Goal: Navigation & Orientation: Find specific page/section

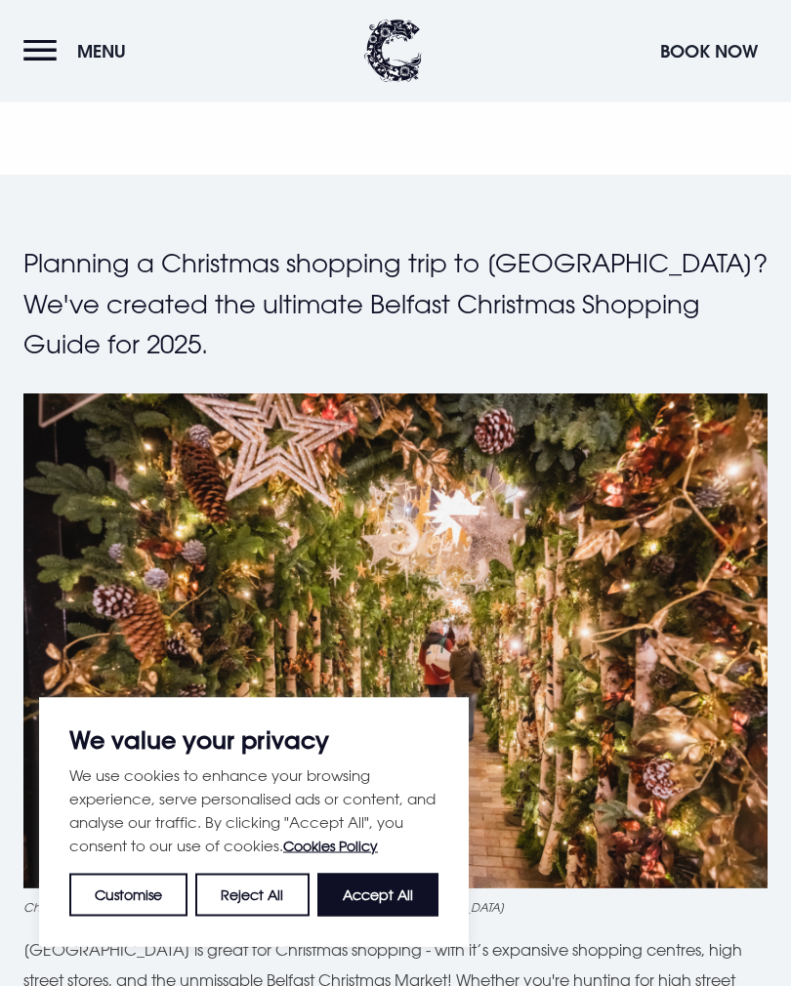
scroll to position [461, 0]
click at [382, 916] on button "Accept All" at bounding box center [377, 895] width 121 height 43
checkbox input "true"
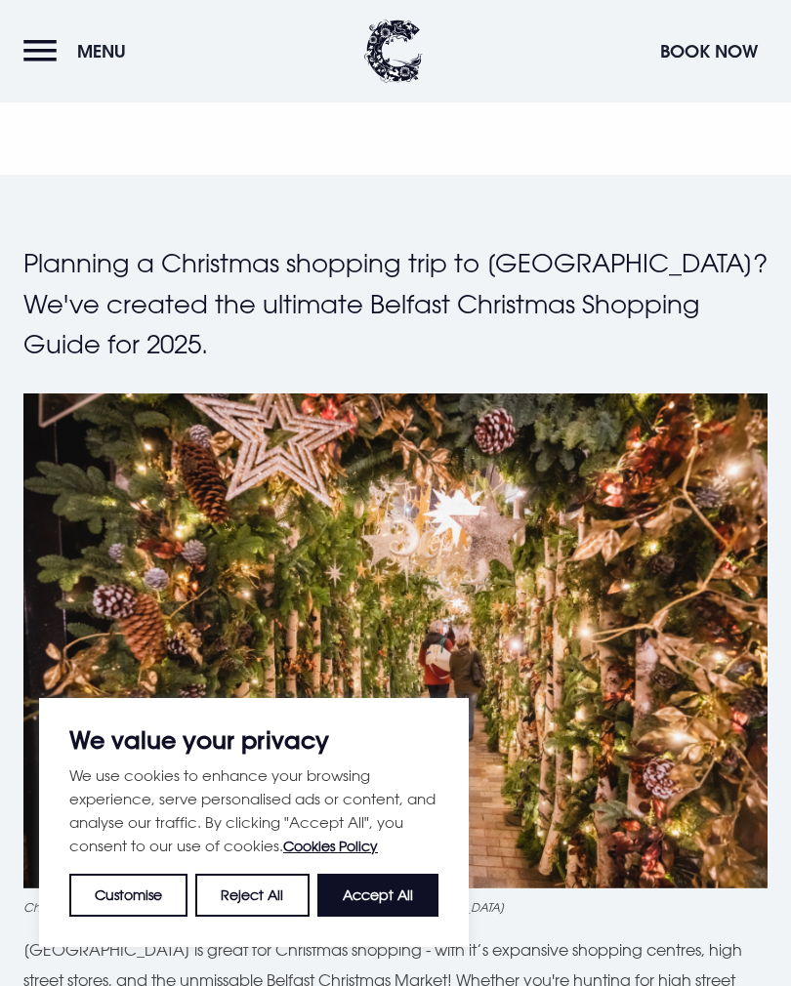
checkbox input "true"
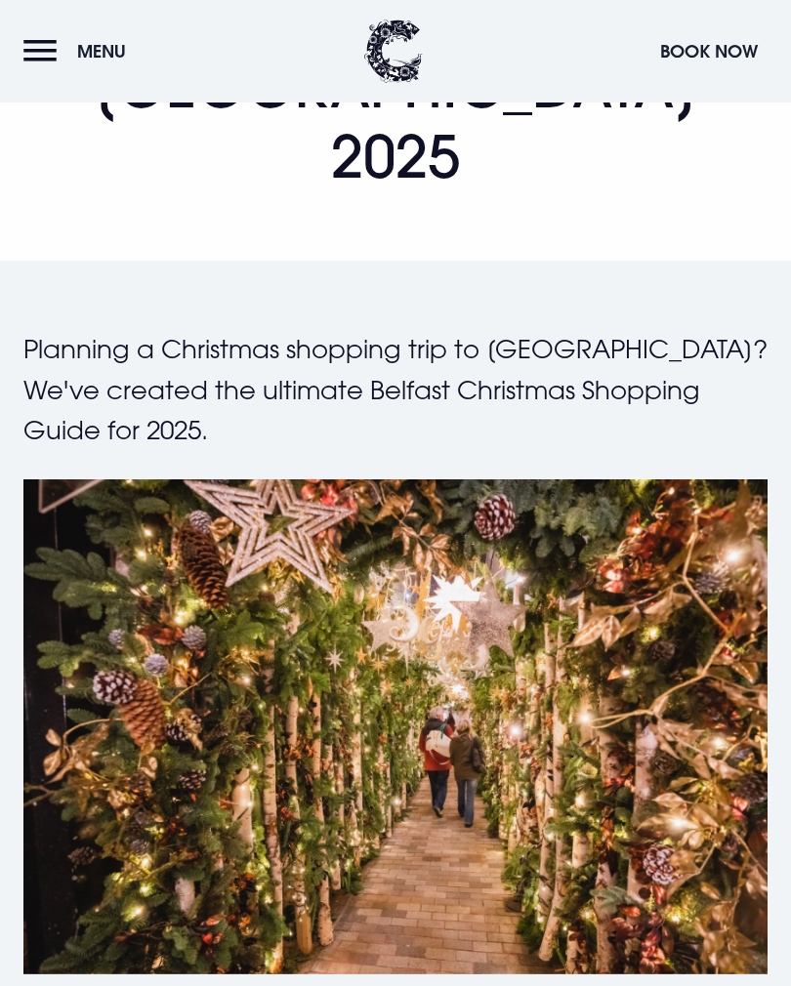
scroll to position [0, 0]
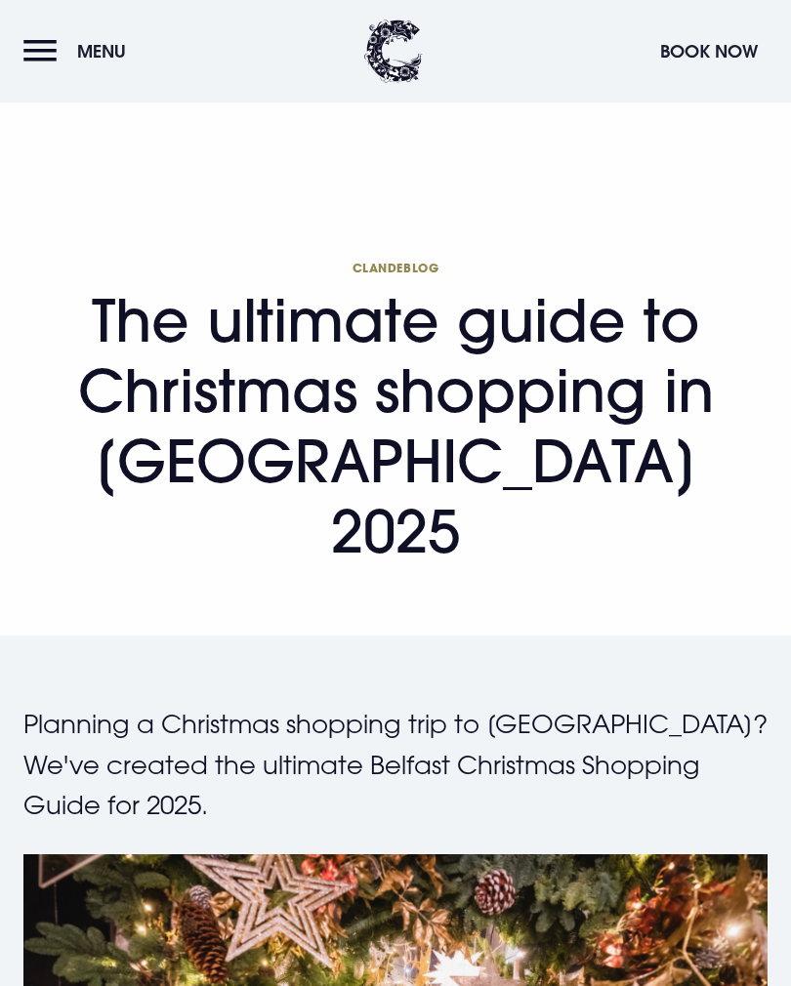
click at [43, 45] on button "Menu" at bounding box center [79, 51] width 112 height 42
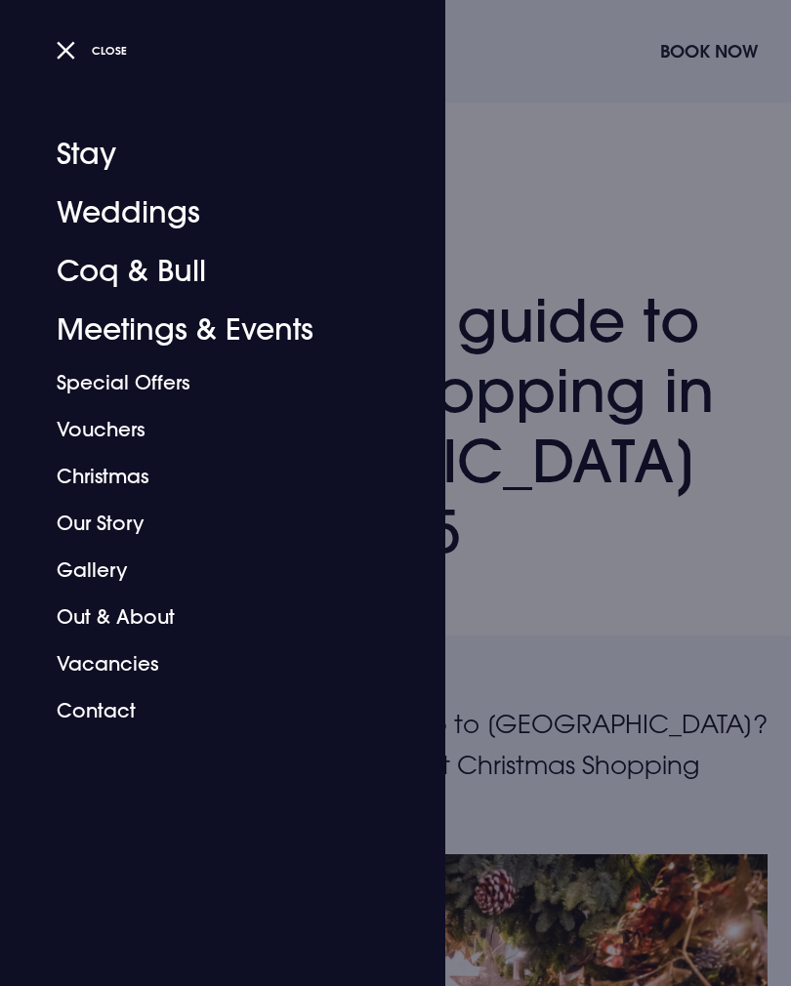
click at [559, 572] on div at bounding box center [395, 493] width 791 height 986
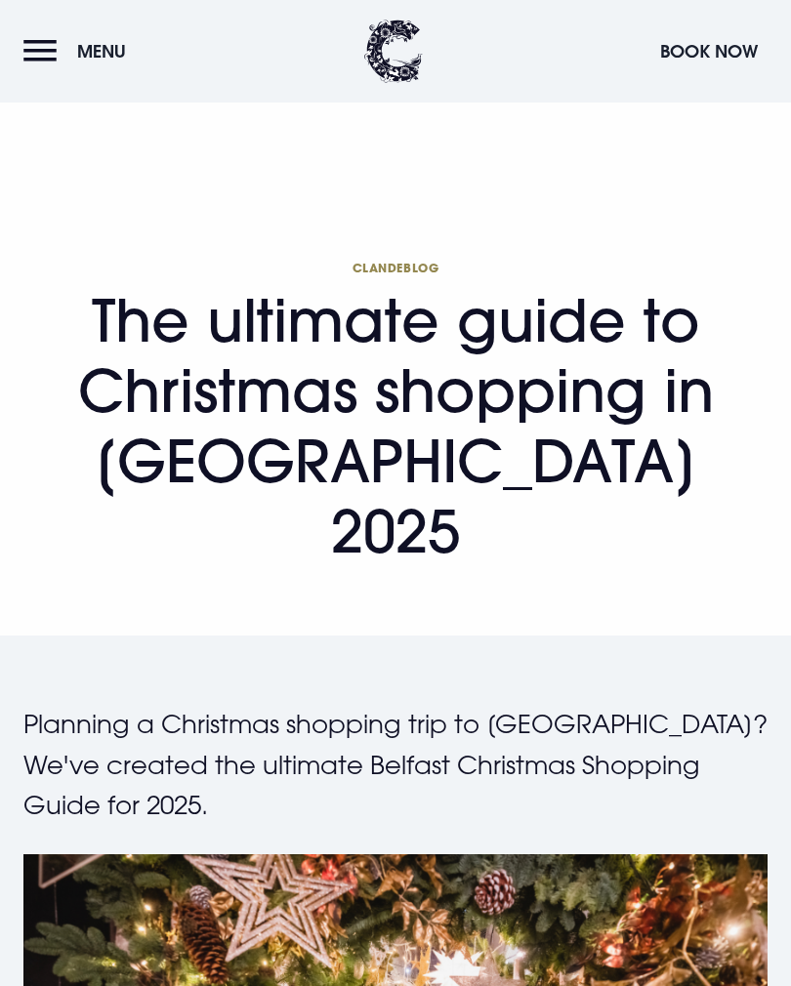
click at [49, 59] on button "Menu" at bounding box center [79, 51] width 112 height 42
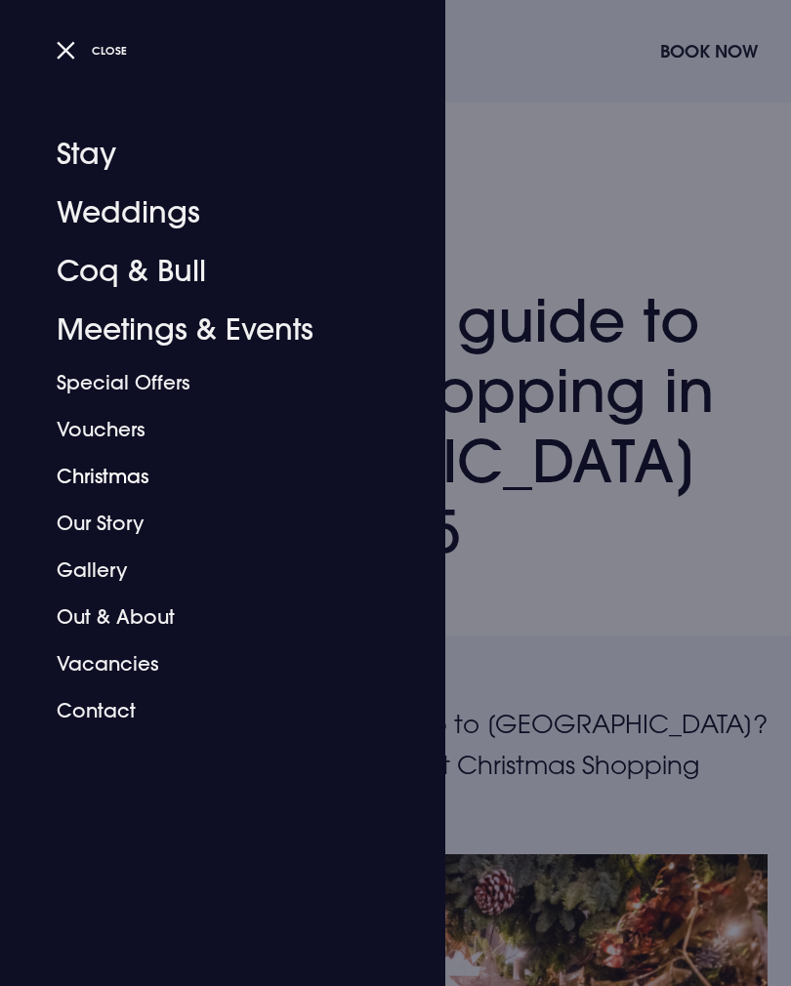
click at [115, 475] on link "Christmas" at bounding box center [211, 476] width 308 height 47
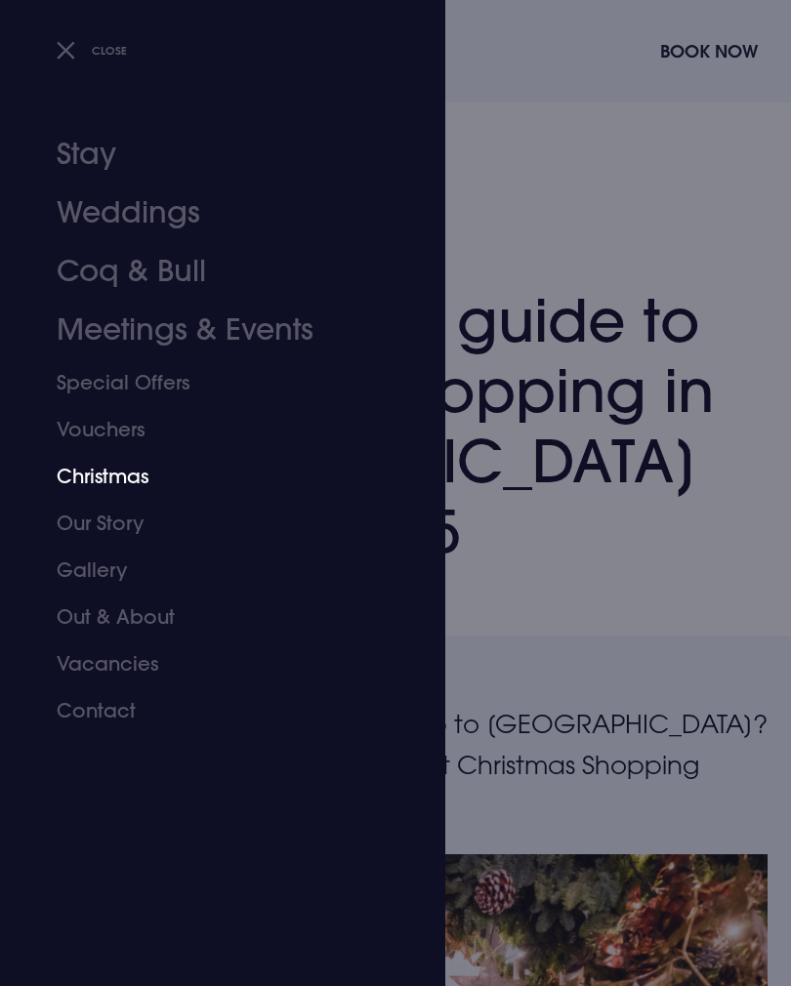
click at [567, 633] on div at bounding box center [395, 493] width 791 height 986
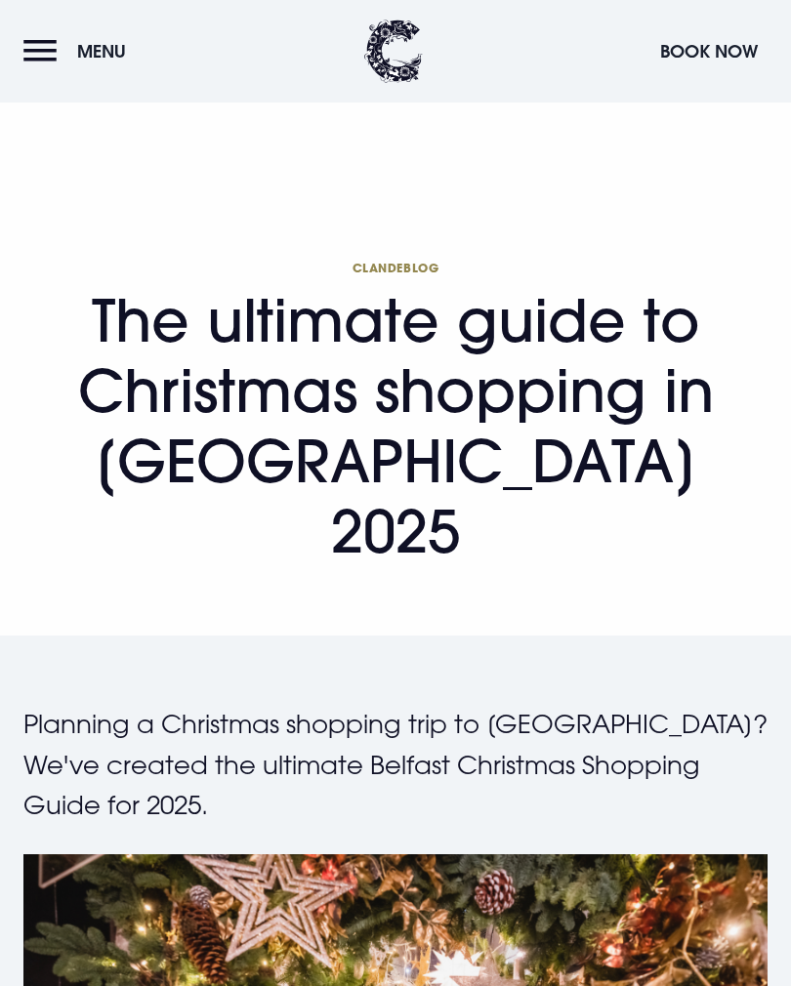
click at [43, 57] on button "Menu" at bounding box center [79, 51] width 112 height 42
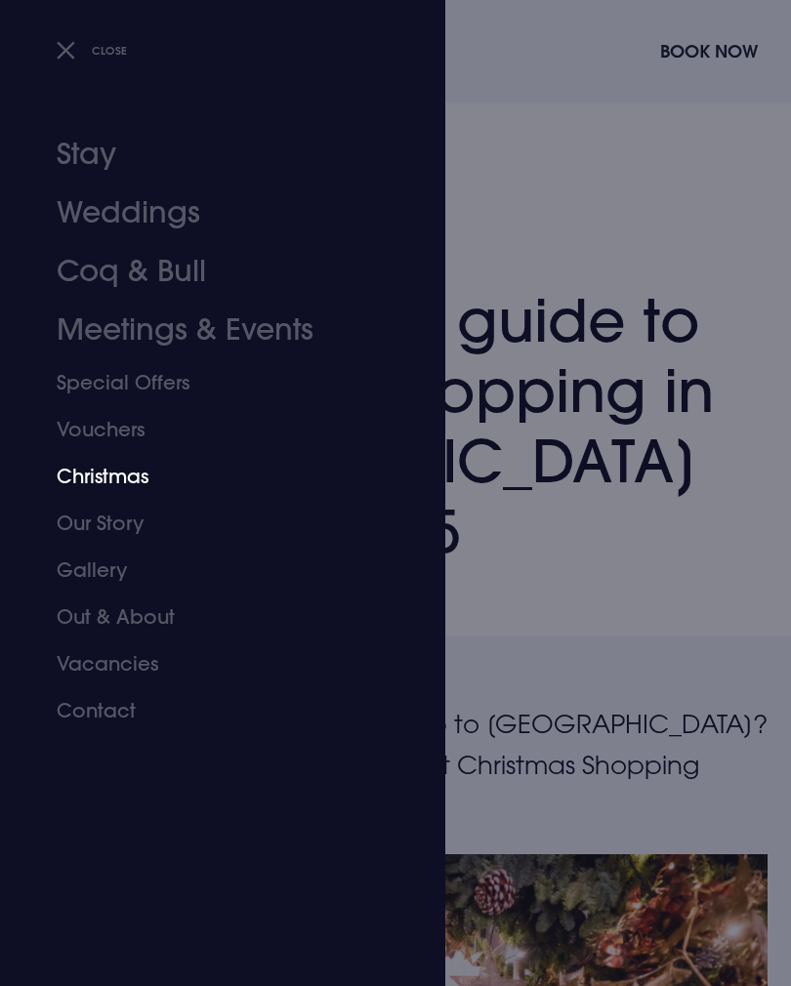
click at [313, 460] on link "Christmas" at bounding box center [211, 476] width 308 height 47
